Goal: Information Seeking & Learning: Learn about a topic

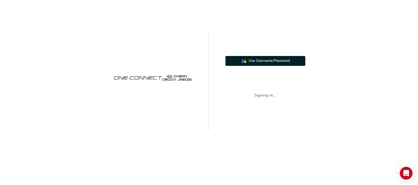
click at [255, 62] on span "Use Username/Password" at bounding box center [269, 61] width 41 height 6
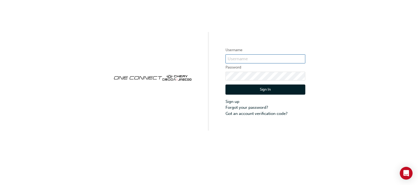
click at [250, 62] on input "text" at bounding box center [265, 58] width 80 height 9
type input "ONE00268"
click at [248, 86] on button "Sign In" at bounding box center [265, 89] width 80 height 10
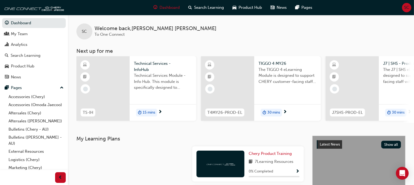
click at [405, 7] on span "SC" at bounding box center [406, 8] width 5 height 6
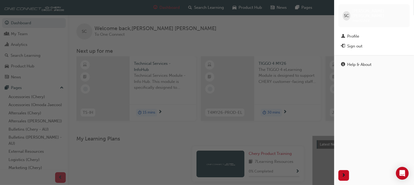
click at [346, 15] on span "SC" at bounding box center [346, 16] width 5 height 6
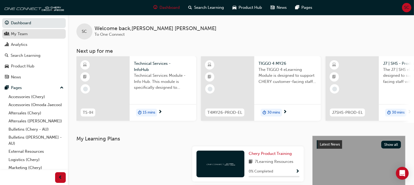
click at [22, 32] on div "My Team" at bounding box center [19, 34] width 17 height 6
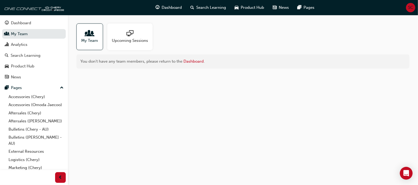
click at [89, 39] on span "My Team" at bounding box center [89, 41] width 17 height 6
click at [60, 88] on button "Pages" at bounding box center [34, 88] width 64 height 10
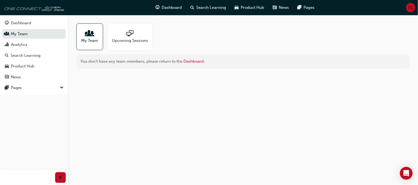
click at [27, 9] on img at bounding box center [33, 7] width 61 height 11
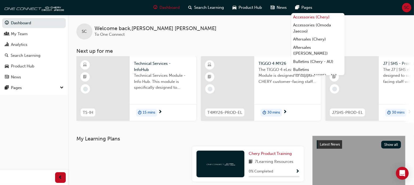
click at [299, 16] on link "Accessories (Chery)" at bounding box center [317, 17] width 53 height 8
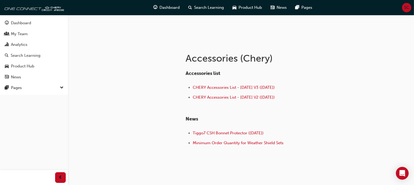
scroll to position [80, 0]
click at [234, 87] on span "CHERY Accessories List - [DATE] V3 ([DATE])" at bounding box center [234, 87] width 82 height 5
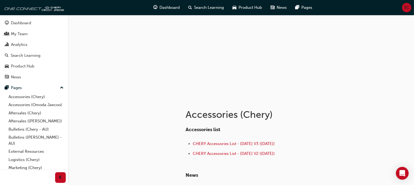
scroll to position [53, 0]
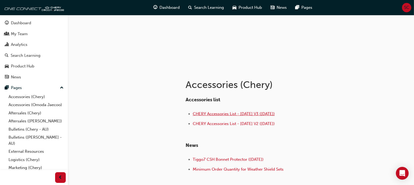
click at [202, 113] on span "CHERY Accessories List - [DATE] V3 ([DATE])" at bounding box center [234, 113] width 82 height 5
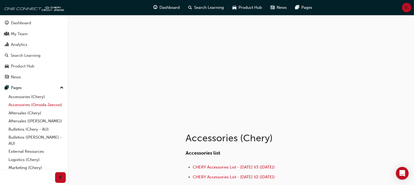
click at [26, 103] on link "Accessories (Omoda Jaecoo)" at bounding box center [35, 105] width 59 height 8
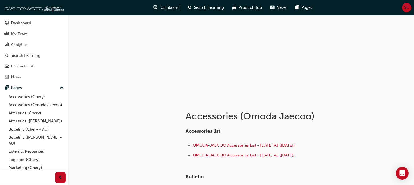
scroll to position [53, 0]
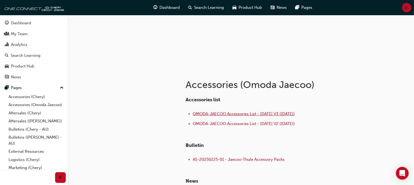
click at [233, 113] on span "OMODA-JAECOO Accessories List - [DATE] V3 ([DATE])" at bounding box center [244, 113] width 102 height 5
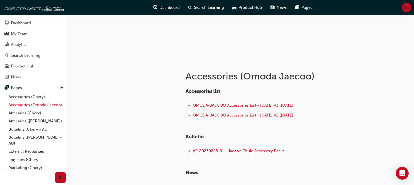
scroll to position [53, 0]
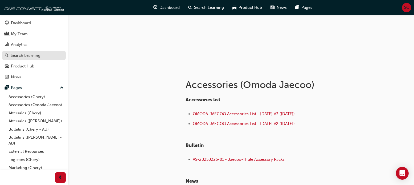
click at [29, 58] on div "Search Learning" at bounding box center [26, 55] width 30 height 6
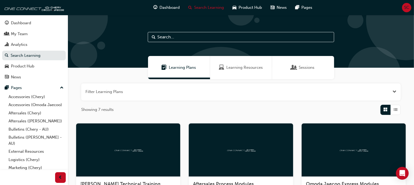
click at [185, 41] on input "text" at bounding box center [241, 37] width 186 height 10
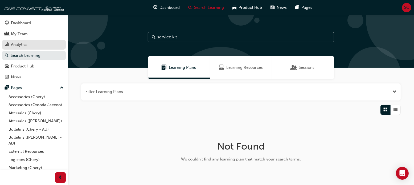
type input "service kit"
click at [16, 45] on div "Analytics" at bounding box center [19, 45] width 16 height 6
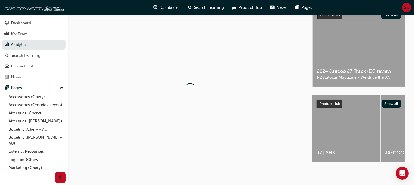
scroll to position [27, 0]
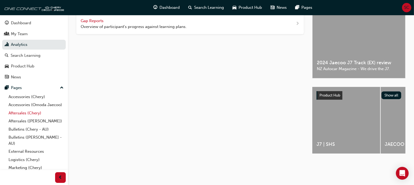
click at [22, 117] on link "Aftersales (Chery)" at bounding box center [35, 113] width 59 height 8
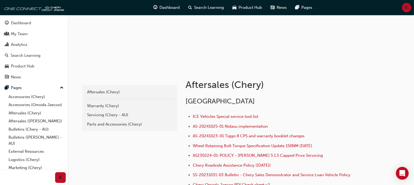
scroll to position [80, 0]
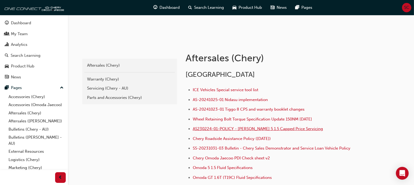
click at [270, 128] on span "AS230224-01-POLICY - [PERSON_NAME] 5 1.5 Capped Price Servicing" at bounding box center [258, 128] width 130 height 5
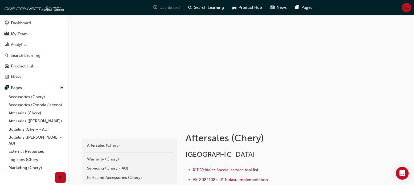
click at [160, 6] on span "Dashboard" at bounding box center [170, 8] width 20 height 6
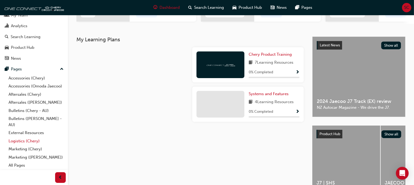
scroll to position [133, 0]
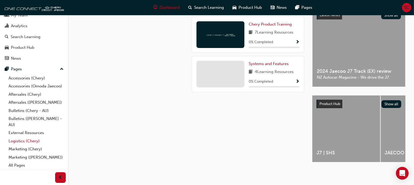
click at [24, 142] on link "Logistics (Chery)" at bounding box center [35, 141] width 59 height 8
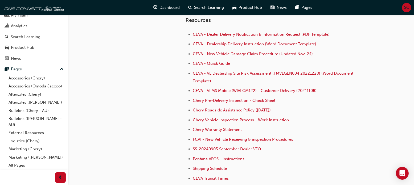
scroll to position [155, 0]
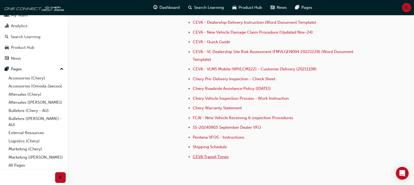
click at [218, 155] on span "CEVA Transit Times" at bounding box center [211, 156] width 36 height 5
click at [29, 111] on link "Bulletins (Chery - AU)" at bounding box center [35, 110] width 59 height 8
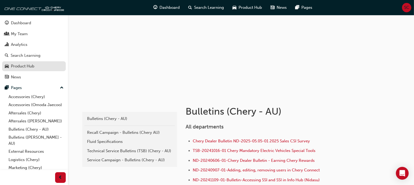
click at [24, 67] on div "Product Hub" at bounding box center [22, 66] width 23 height 6
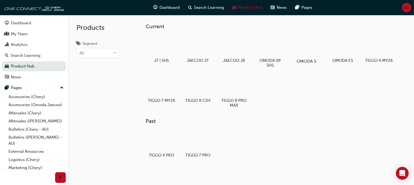
click at [310, 48] on div at bounding box center [306, 45] width 30 height 21
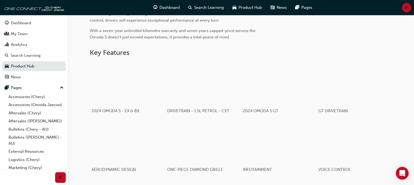
scroll to position [239, 0]
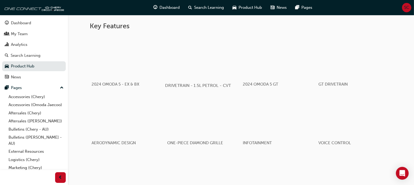
click at [217, 65] on div "button" at bounding box center [203, 56] width 76 height 43
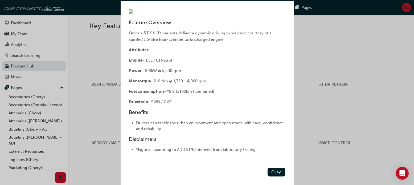
scroll to position [93, 0]
click at [273, 172] on button "Okay" at bounding box center [276, 171] width 18 height 9
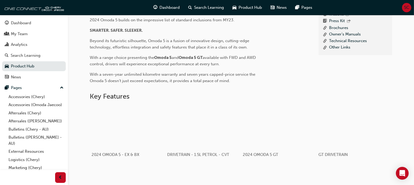
scroll to position [123, 0]
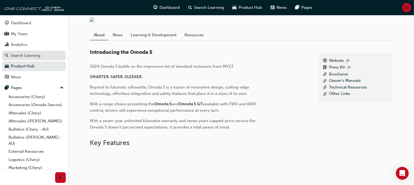
click at [35, 55] on div "Search Learning" at bounding box center [26, 55] width 30 height 6
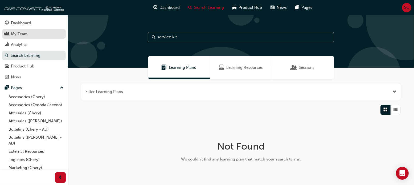
click at [23, 32] on div "My Team" at bounding box center [19, 34] width 17 height 6
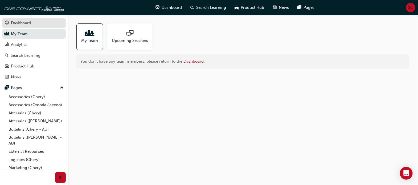
click at [27, 24] on div "Dashboard" at bounding box center [21, 23] width 20 height 6
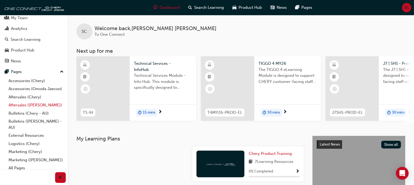
scroll to position [25, 0]
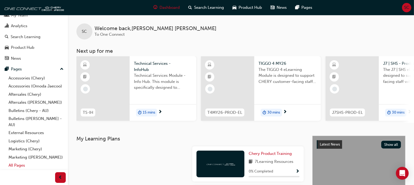
click at [24, 165] on link "All Pages" at bounding box center [35, 165] width 59 height 8
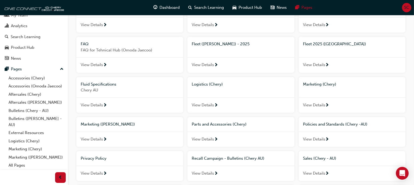
scroll to position [213, 0]
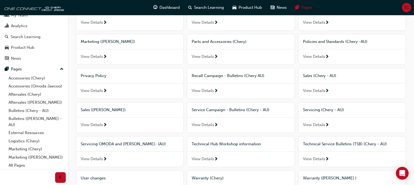
click at [209, 126] on span "View Details" at bounding box center [203, 125] width 22 height 6
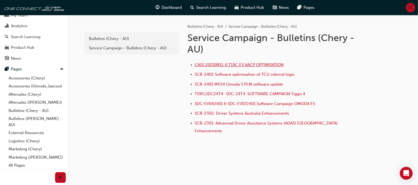
click at [218, 65] on span "CASS 20250811-0 T19C EV AACP OPTIMISATION" at bounding box center [239, 64] width 89 height 5
